Goal: Task Accomplishment & Management: Manage account settings

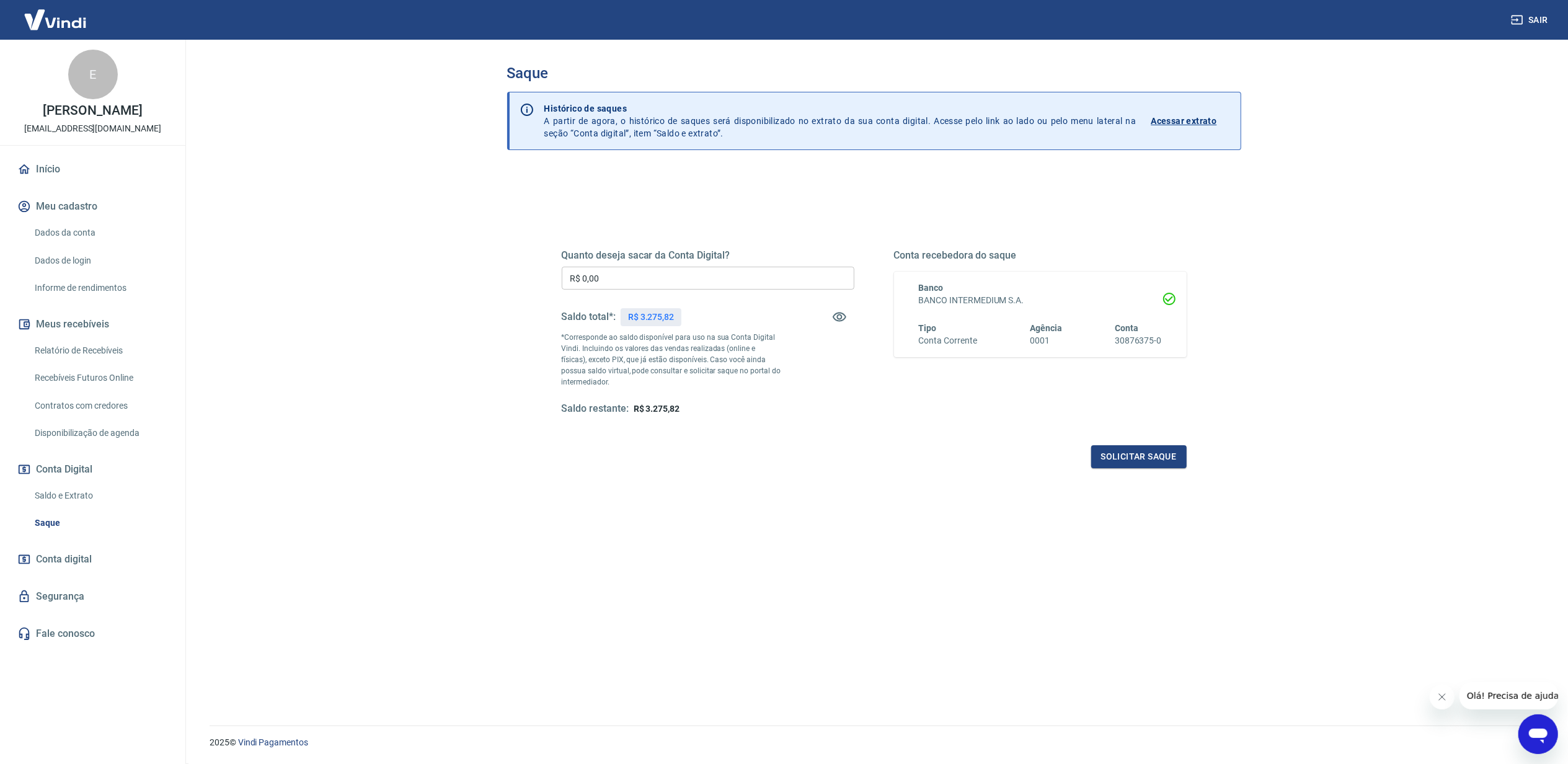
click at [655, 322] on p "R$ 3.275,82" at bounding box center [651, 317] width 46 height 13
copy p "3.275,82"
click at [596, 272] on input "R$ 0,00" at bounding box center [708, 278] width 293 height 23
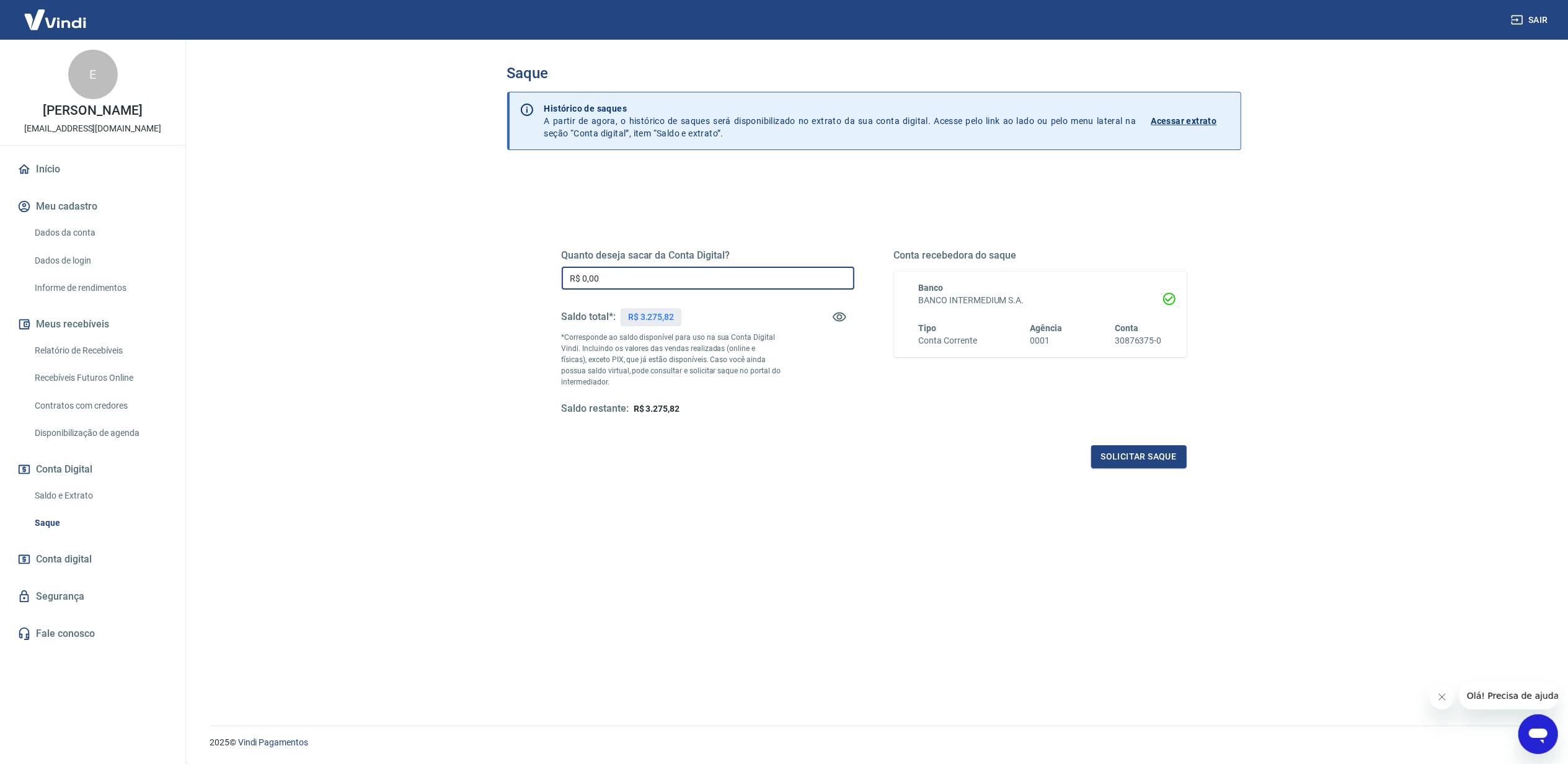
paste input "3.275,82"
type input "R$ 3.275,82"
click at [1122, 447] on button "Solicitar saque" at bounding box center [1138, 457] width 95 height 23
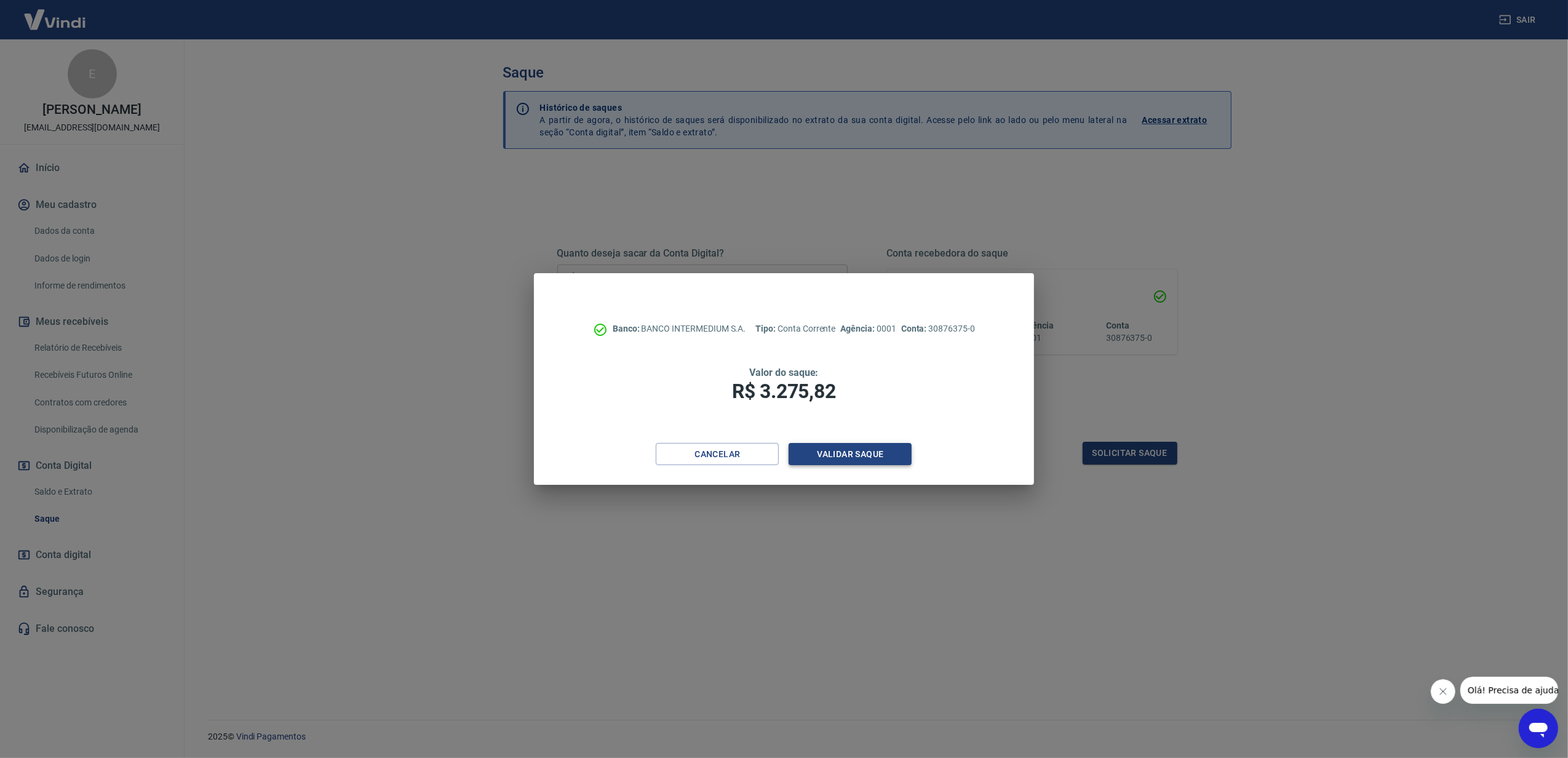
click at [876, 447] on button "Validar saque" at bounding box center [850, 454] width 123 height 23
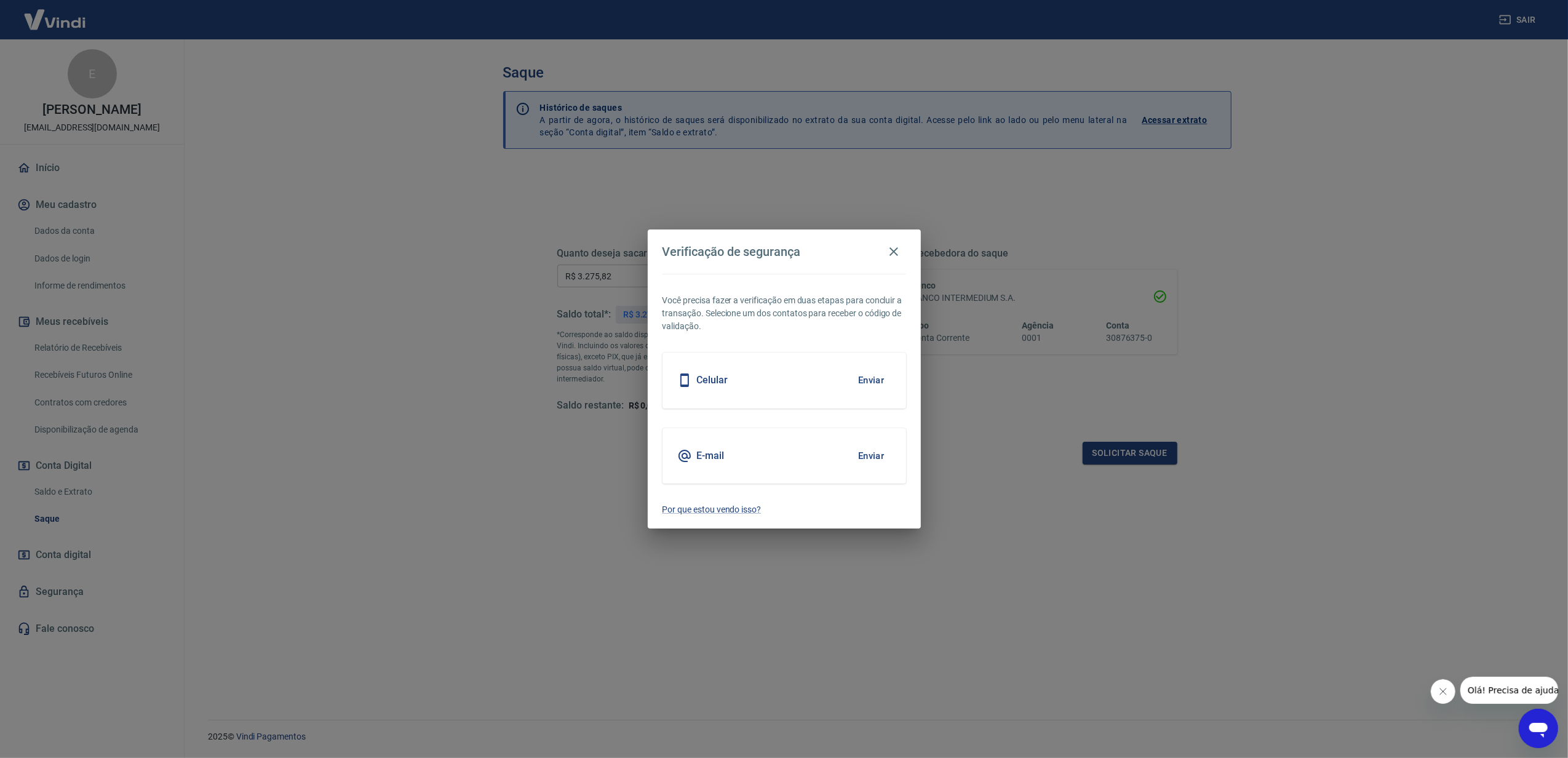
click at [887, 374] on button "Enviar" at bounding box center [871, 381] width 40 height 26
click at [871, 383] on button "Enviar" at bounding box center [871, 381] width 40 height 26
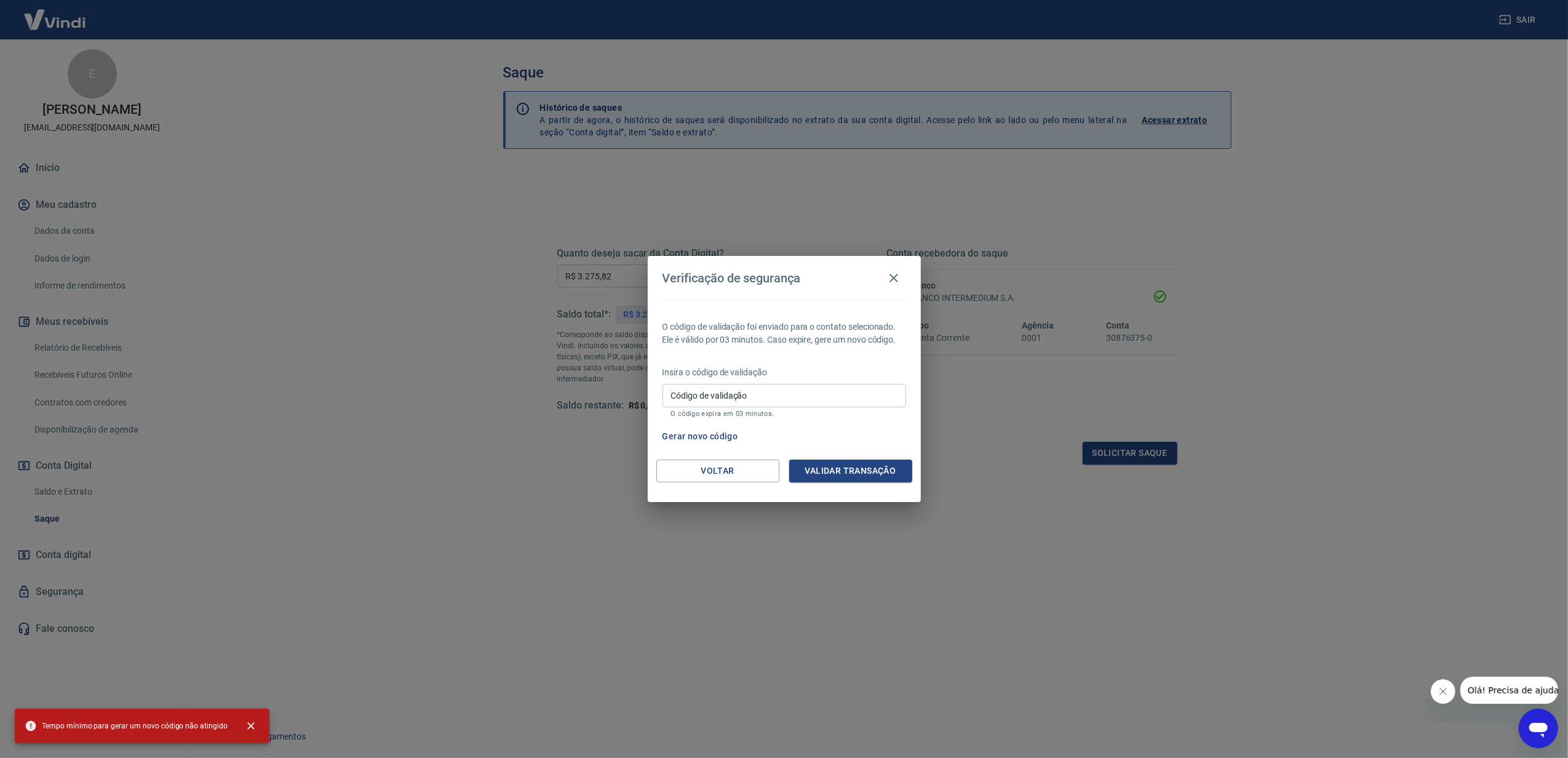
click at [866, 389] on input "Código de validação" at bounding box center [784, 395] width 243 height 23
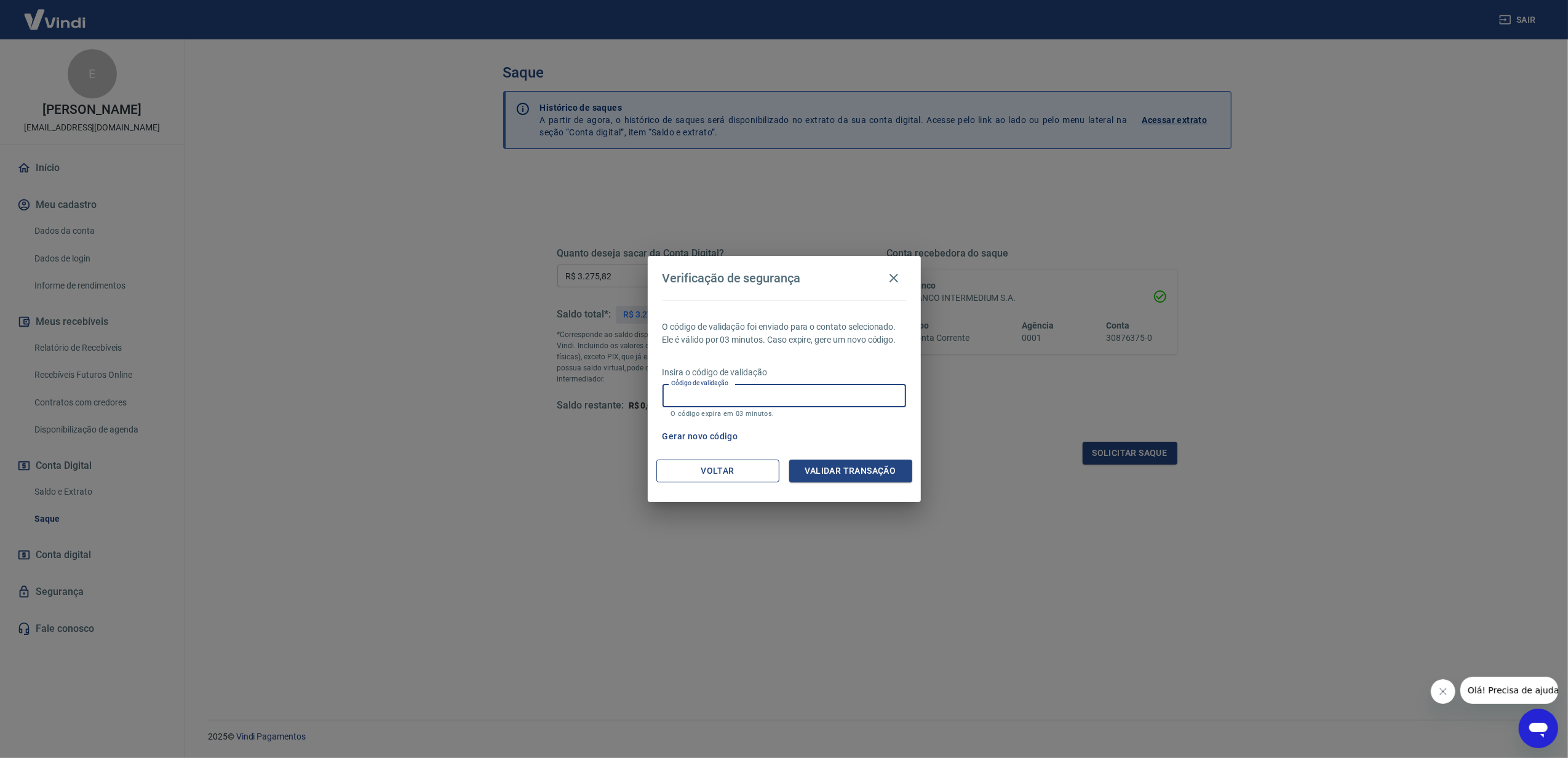
click at [704, 464] on button "Voltar" at bounding box center [717, 471] width 123 height 23
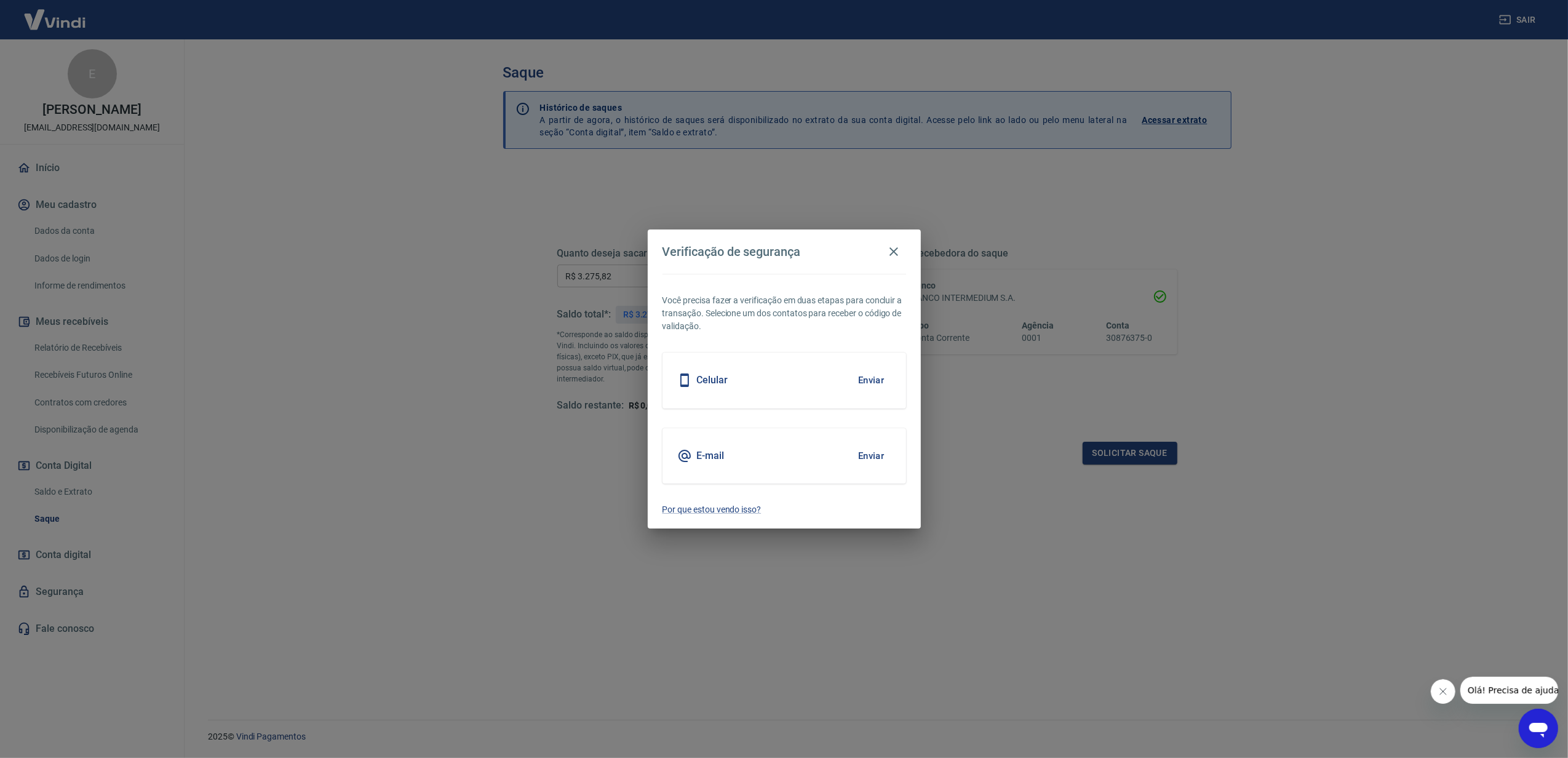
click at [744, 452] on div "E-mail Enviar" at bounding box center [784, 456] width 243 height 55
click at [871, 453] on button "Enviar" at bounding box center [871, 456] width 40 height 26
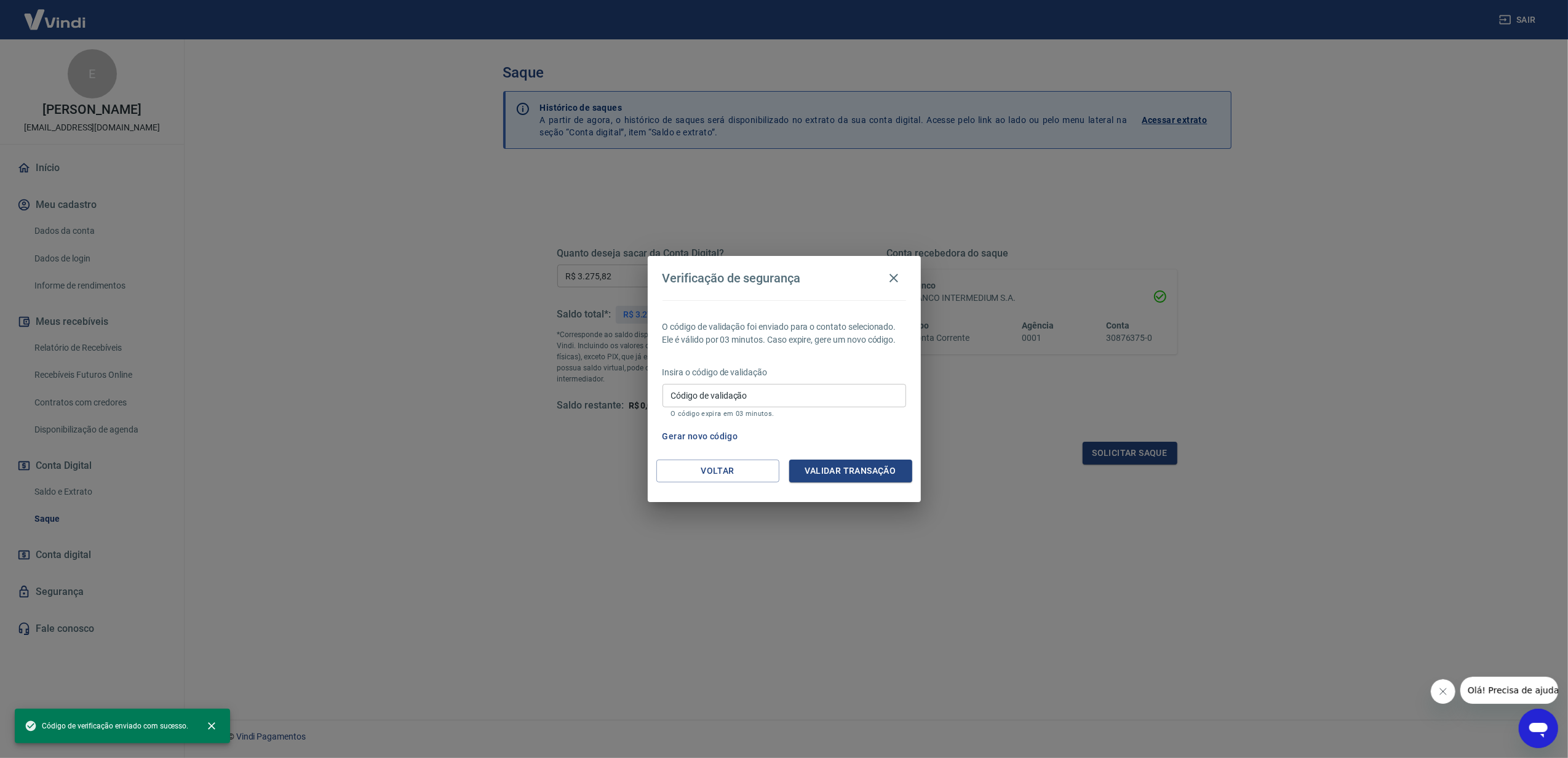
click at [811, 396] on input "Código de validação" at bounding box center [784, 395] width 243 height 23
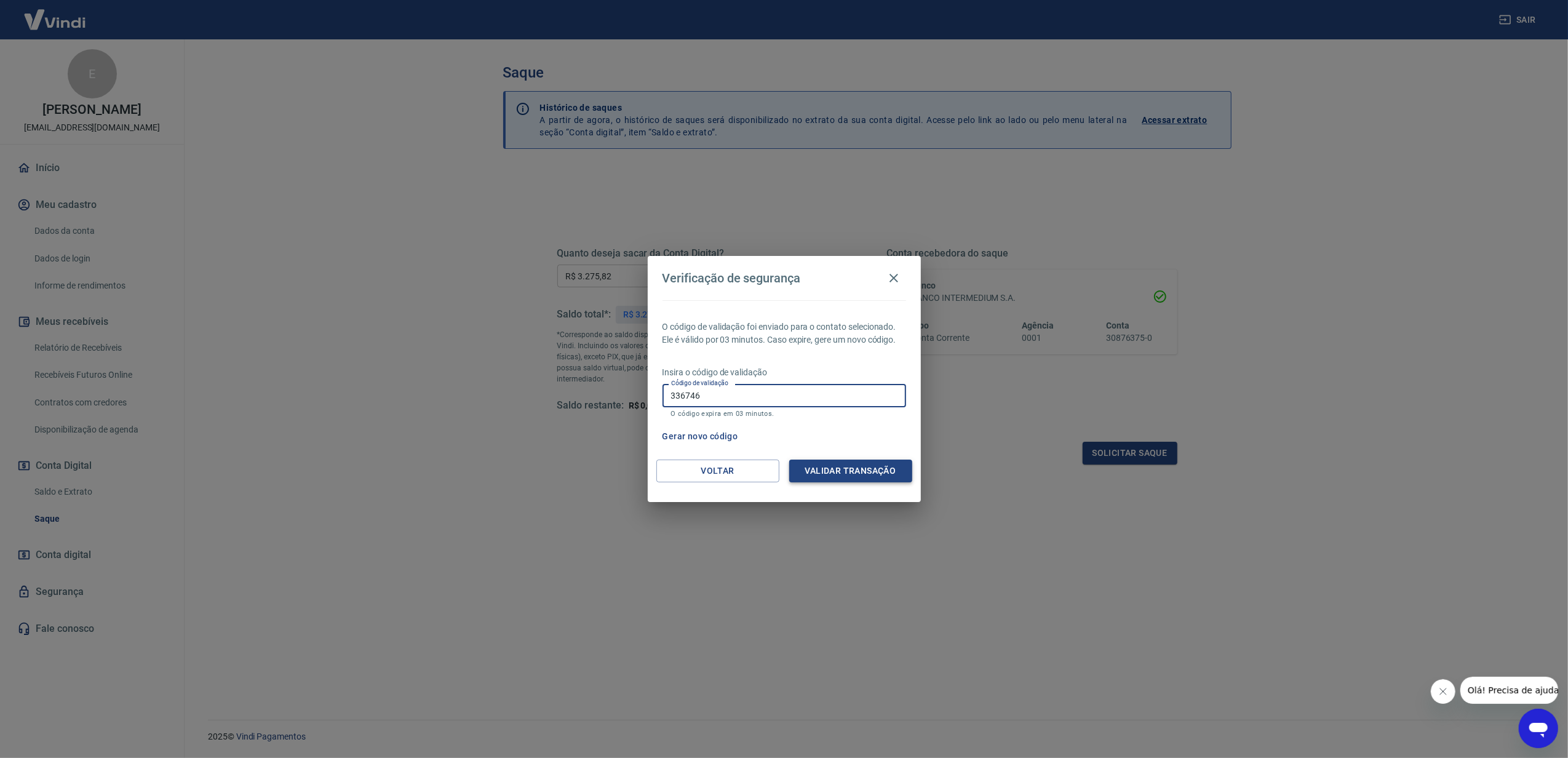
type input "336746"
click at [874, 467] on button "Validar transação" at bounding box center [851, 471] width 123 height 23
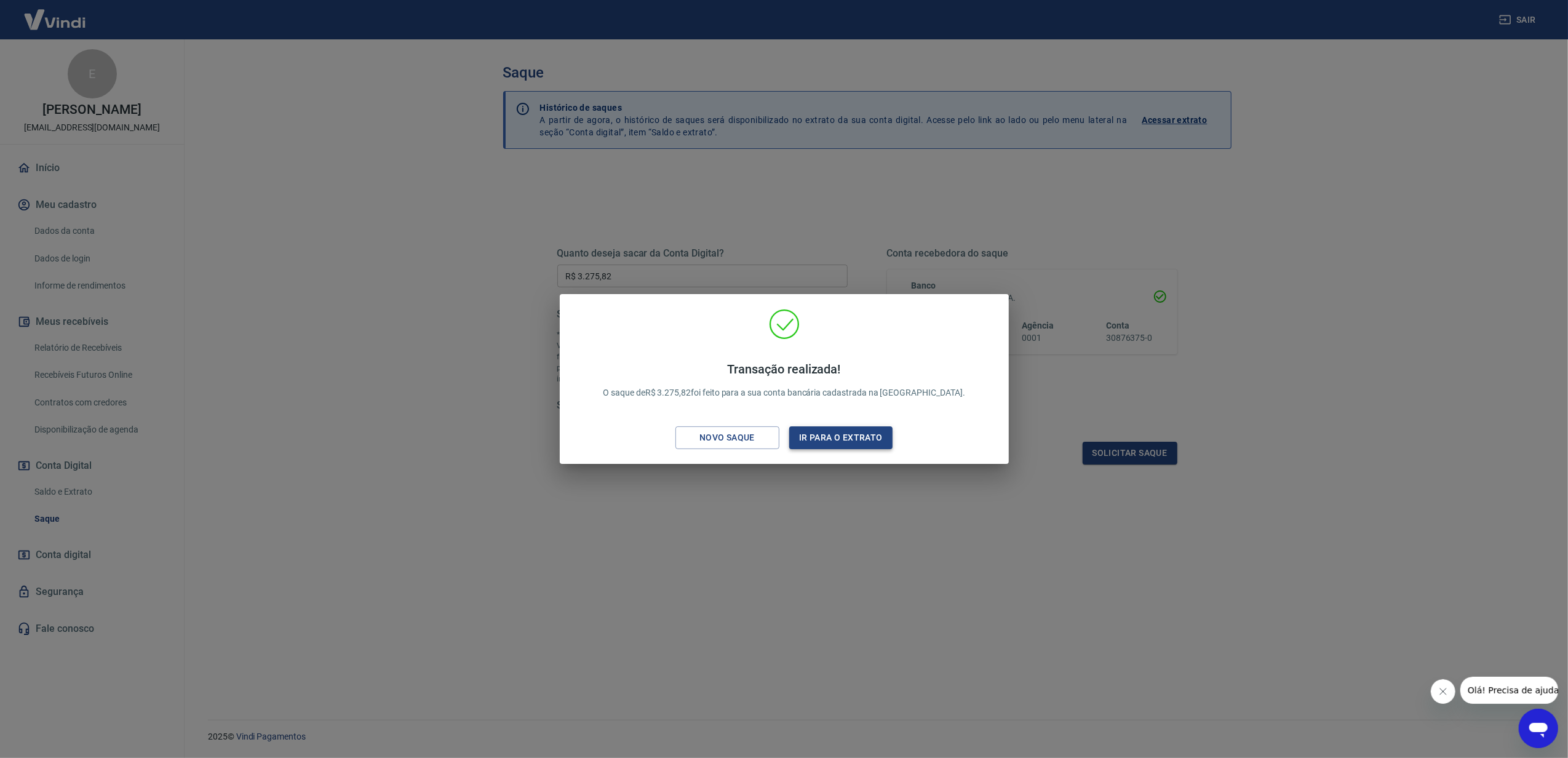
click at [879, 434] on button "Ir para o extrato" at bounding box center [841, 437] width 104 height 23
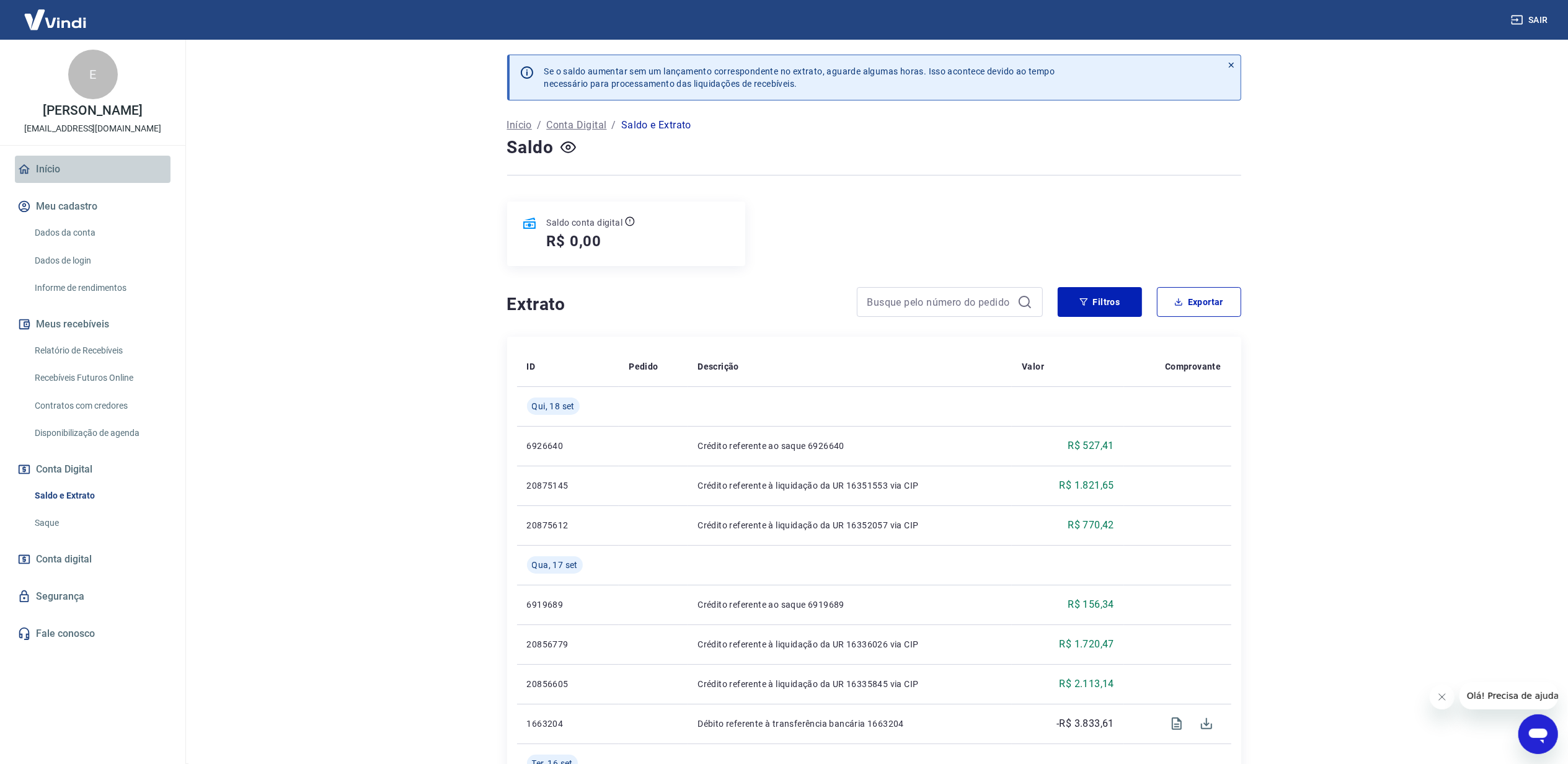
click at [39, 164] on link "Início" at bounding box center [93, 169] width 156 height 27
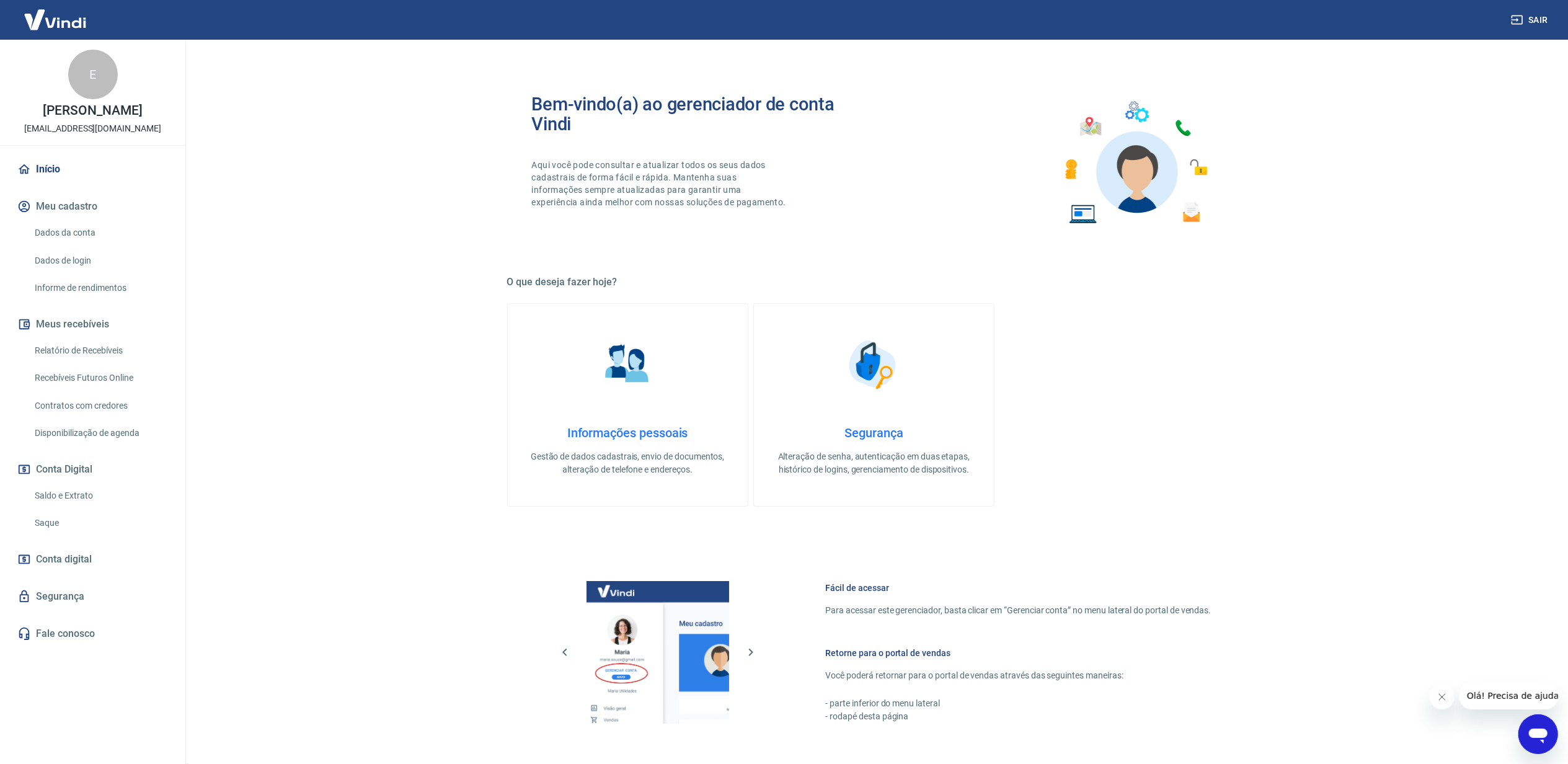
click at [58, 492] on link "Saldo e Extrato" at bounding box center [100, 496] width 141 height 26
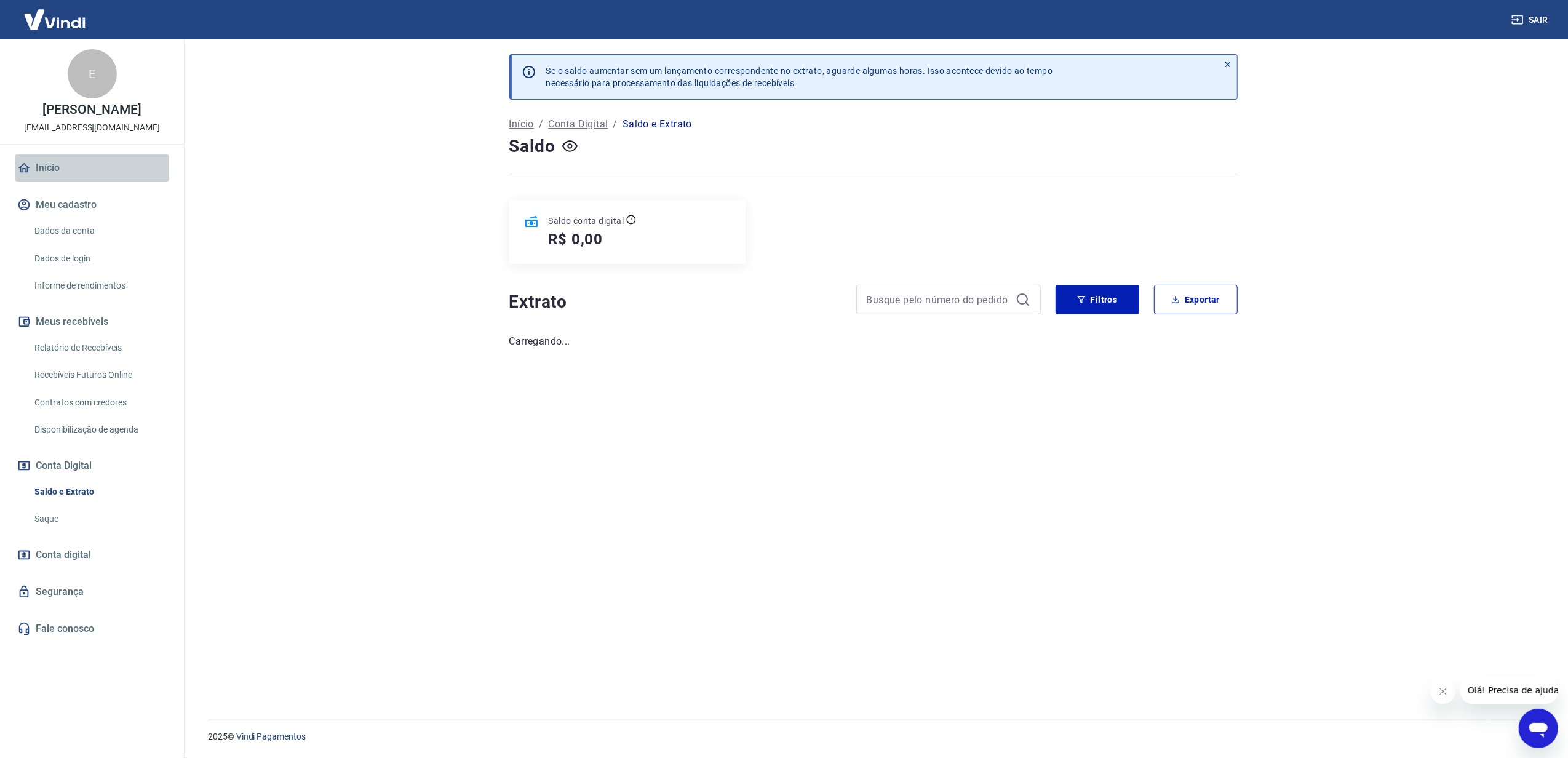
click at [58, 167] on link "Início" at bounding box center [92, 168] width 155 height 27
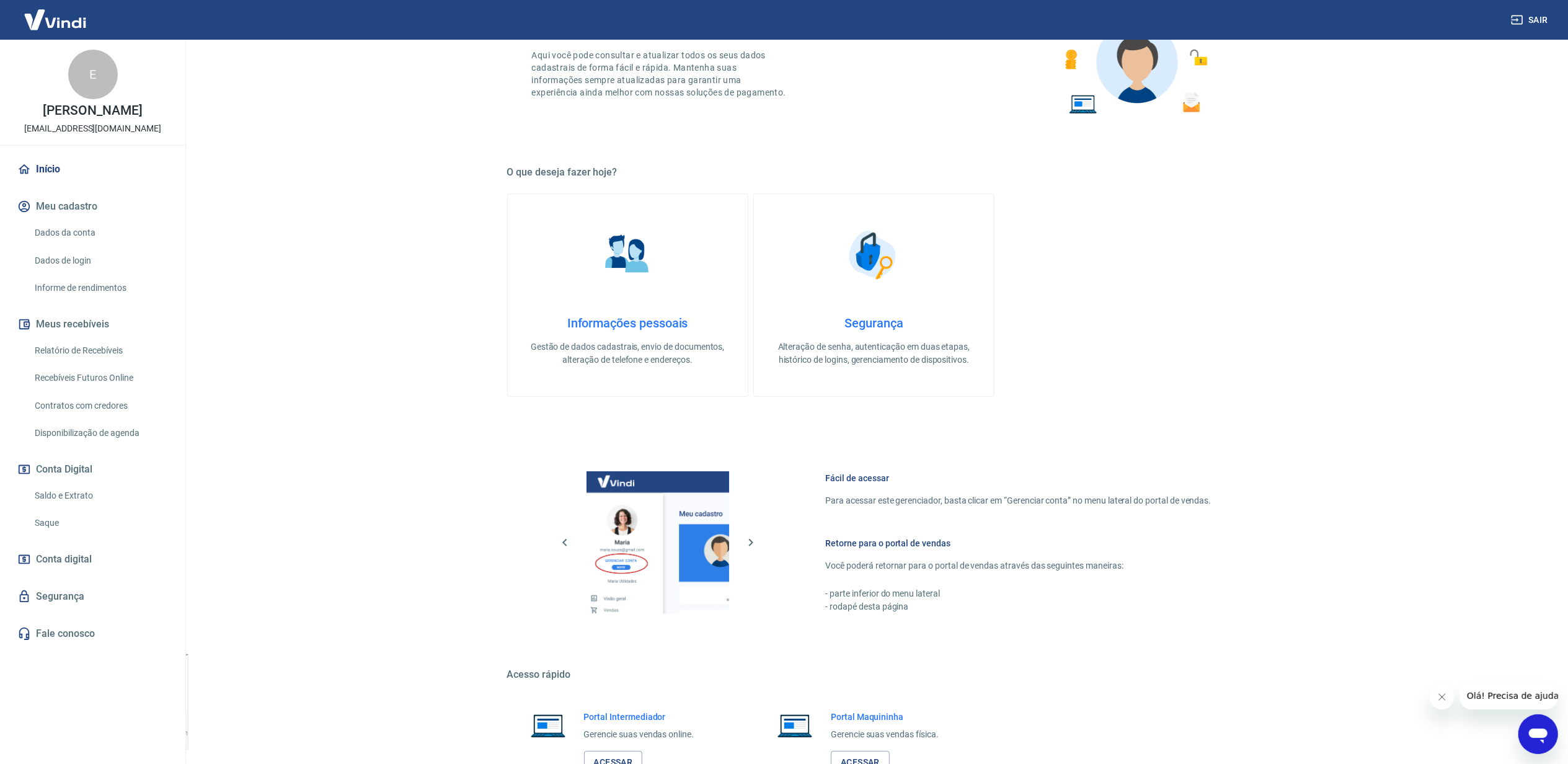
scroll to position [203, 0]
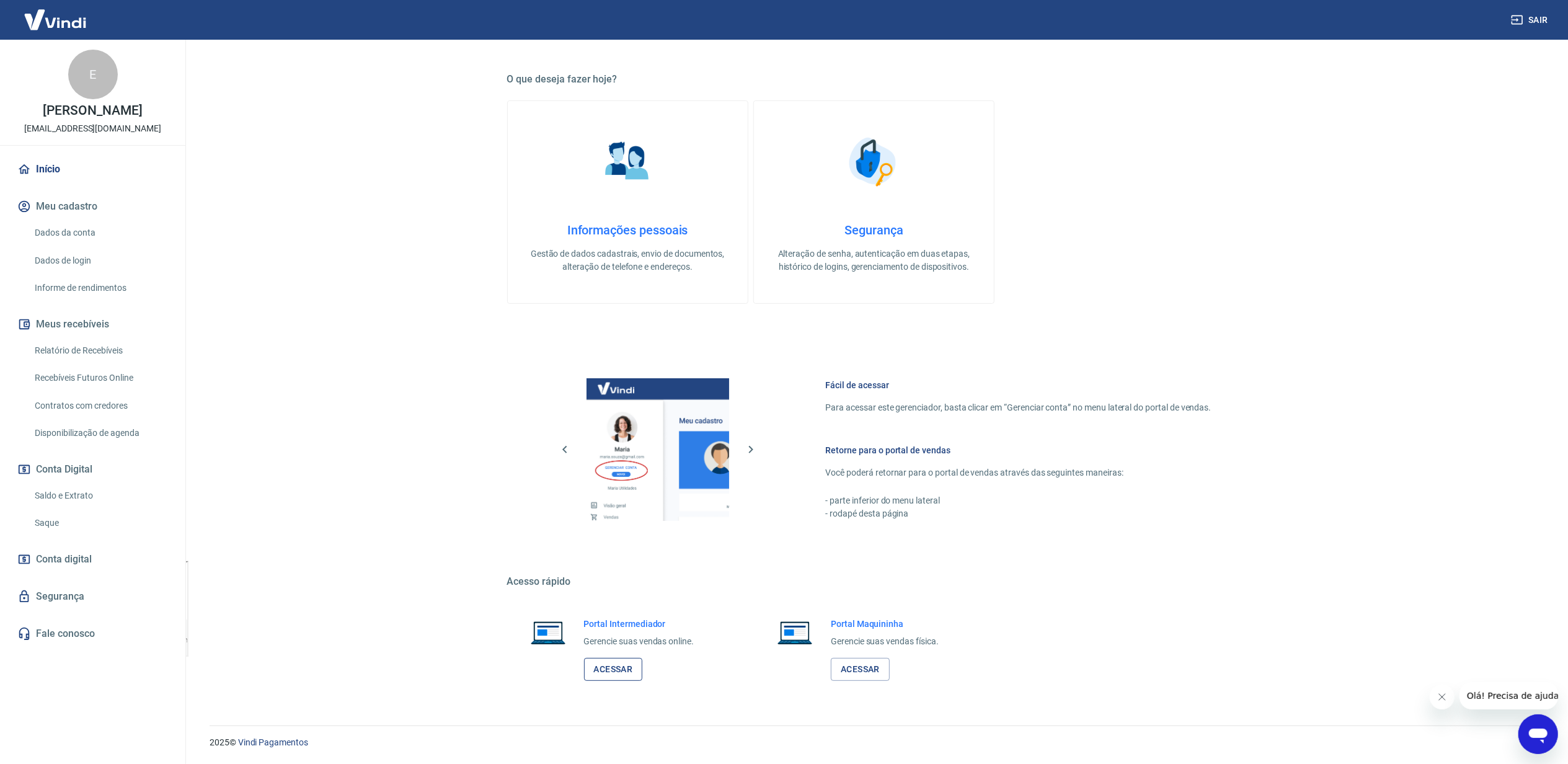
click at [628, 666] on link "Acessar" at bounding box center [614, 669] width 59 height 23
